Goal: Task Accomplishment & Management: Manage account settings

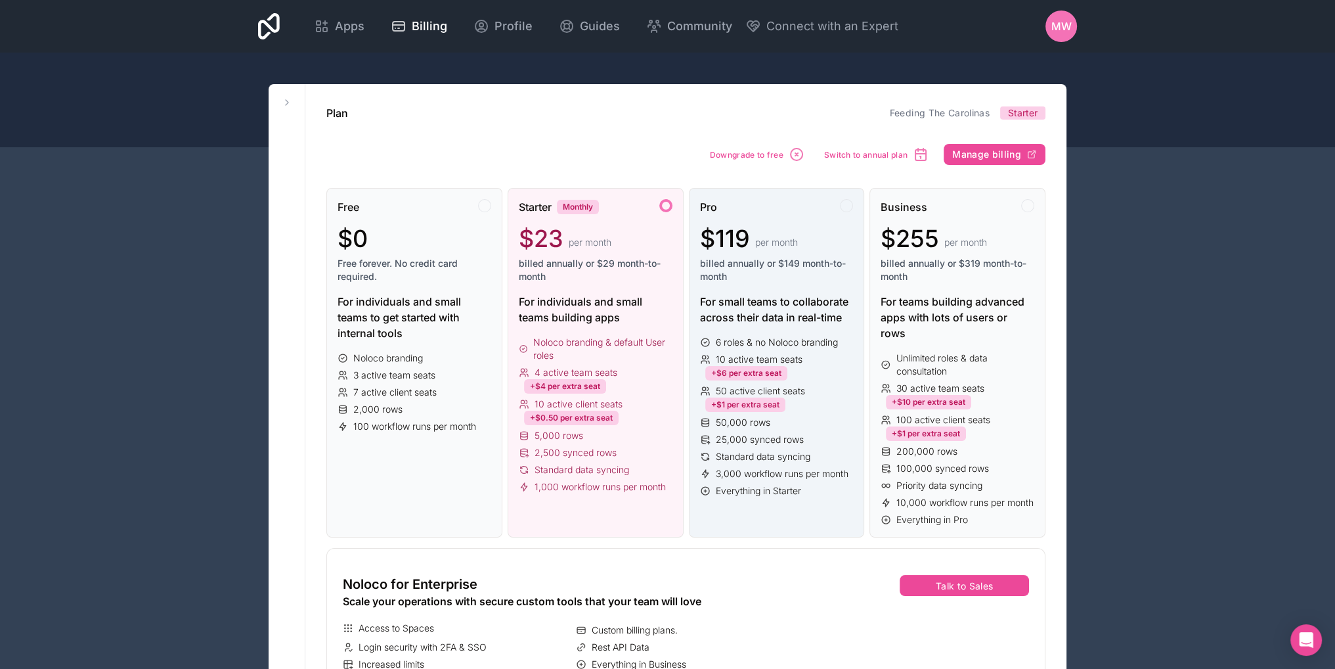
click at [762, 223] on div "Pro $119 per month billed annually or $149 month-to-month" at bounding box center [777, 246] width 154 height 95
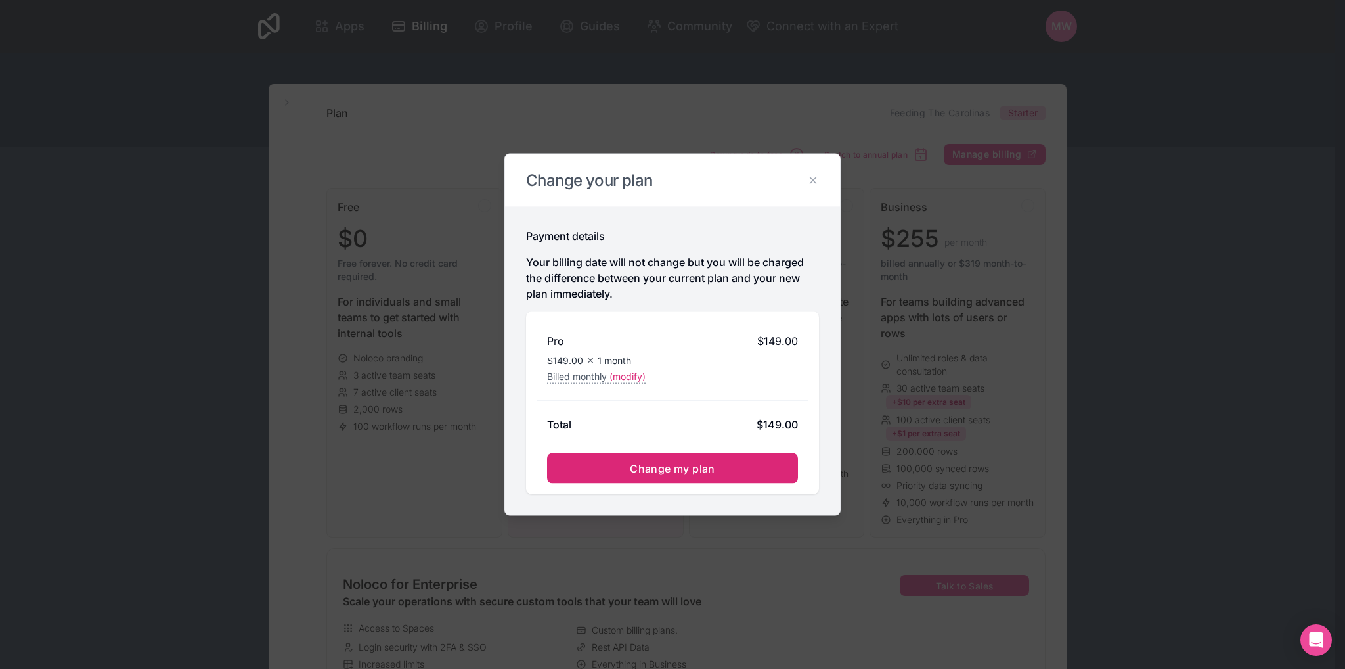
click at [667, 465] on span "Change my plan" at bounding box center [672, 468] width 85 height 13
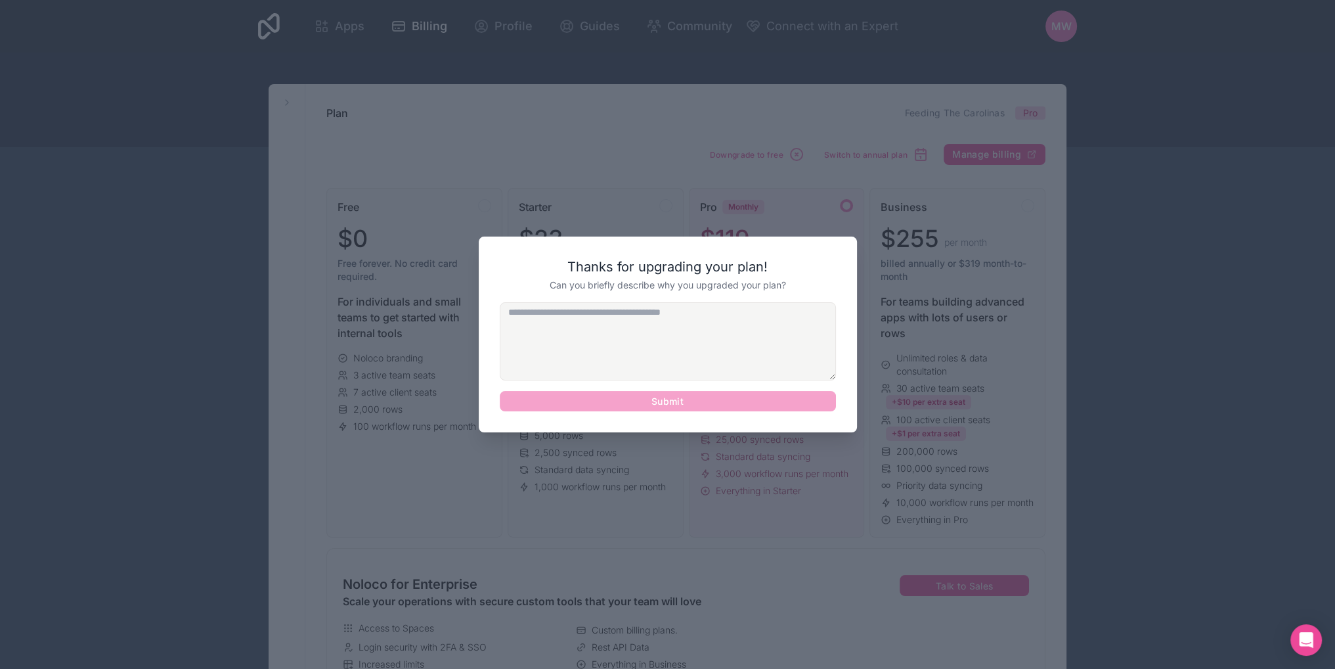
click at [690, 358] on textarea at bounding box center [668, 341] width 336 height 78
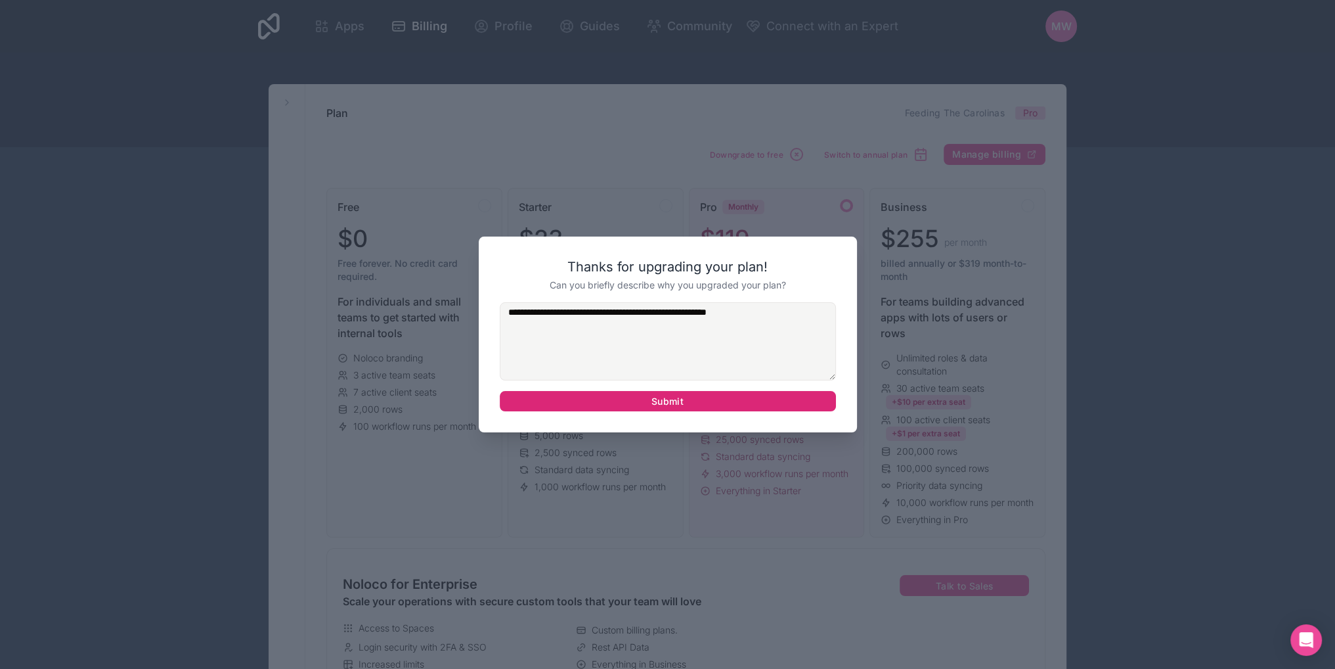
type textarea "**********"
click at [697, 407] on button "Submit" at bounding box center [668, 401] width 336 height 21
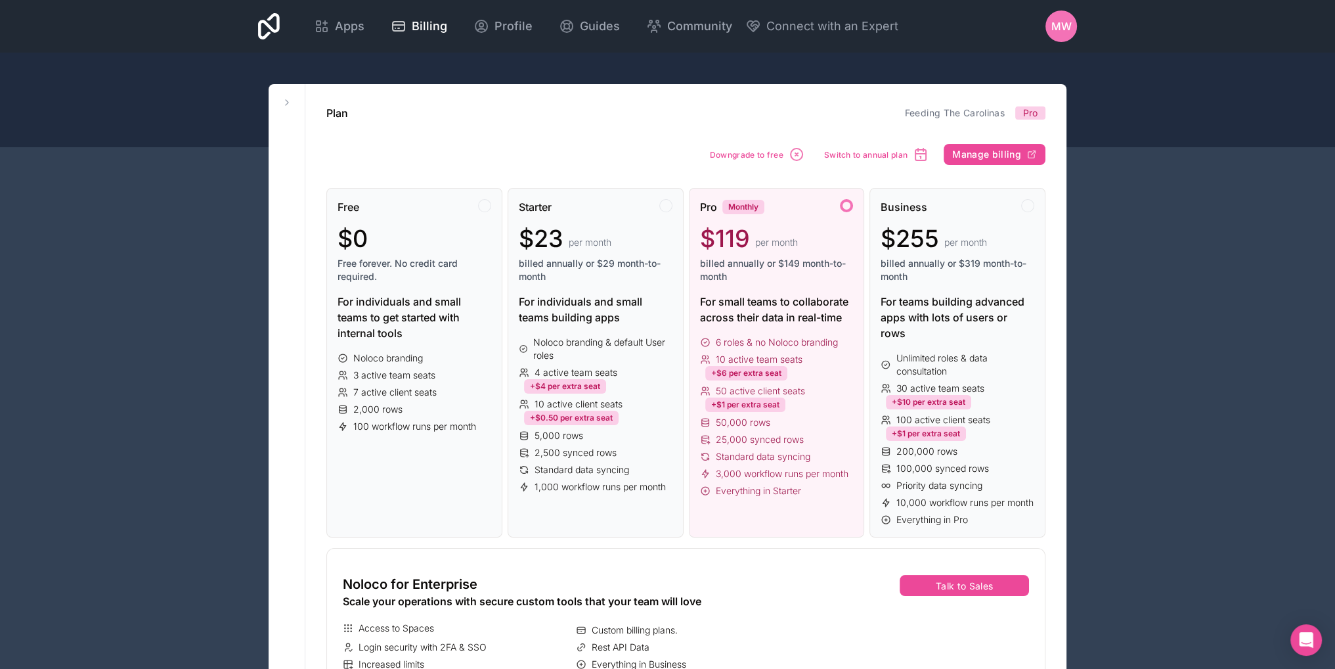
click at [265, 32] on icon at bounding box center [269, 26] width 22 height 26
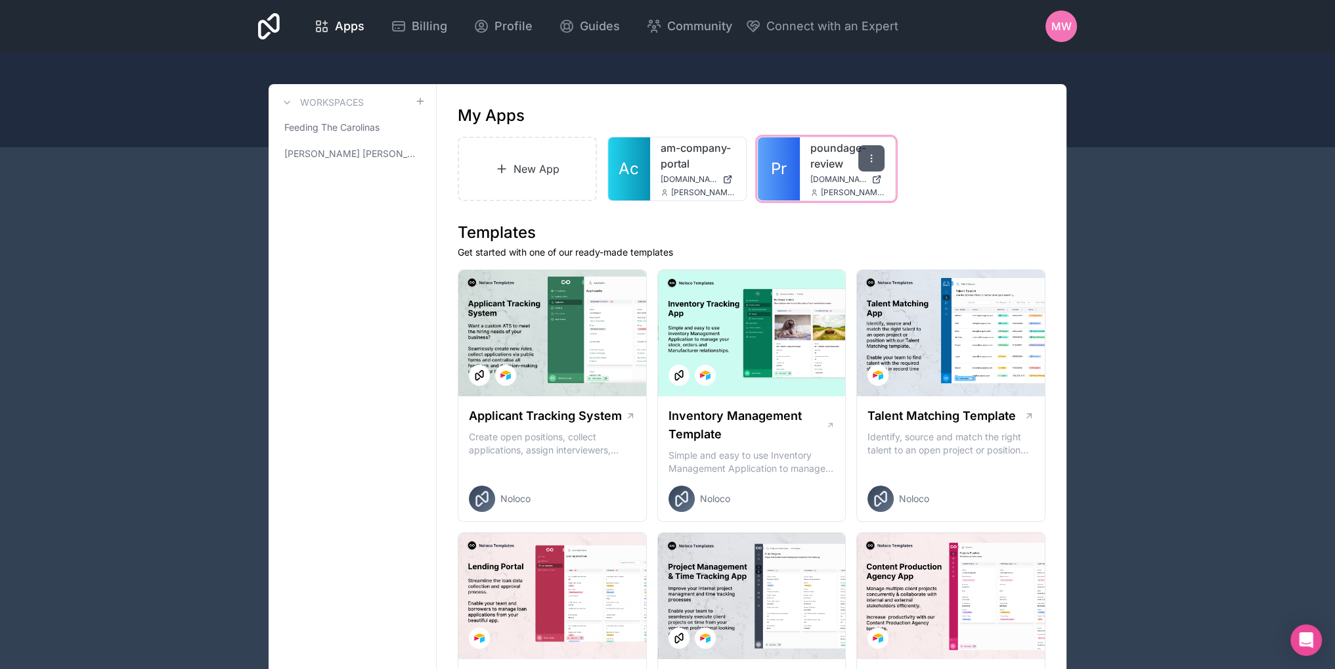
click at [867, 165] on div at bounding box center [871, 158] width 26 height 26
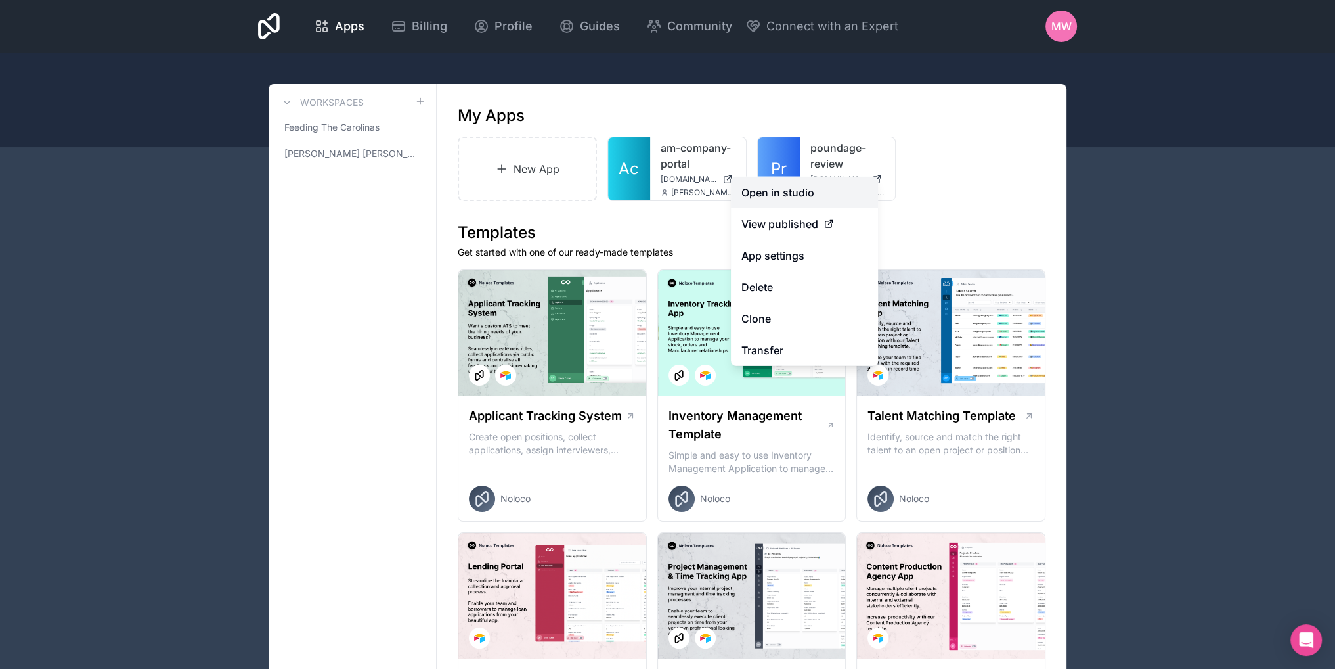
click at [745, 194] on link "Open in studio" at bounding box center [804, 193] width 147 height 32
